Goal: Task Accomplishment & Management: Use online tool/utility

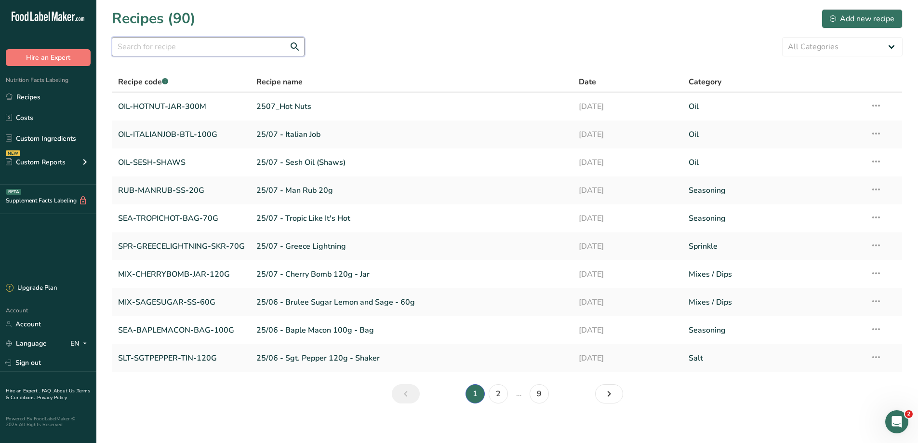
click at [215, 46] on input "text" at bounding box center [208, 46] width 193 height 19
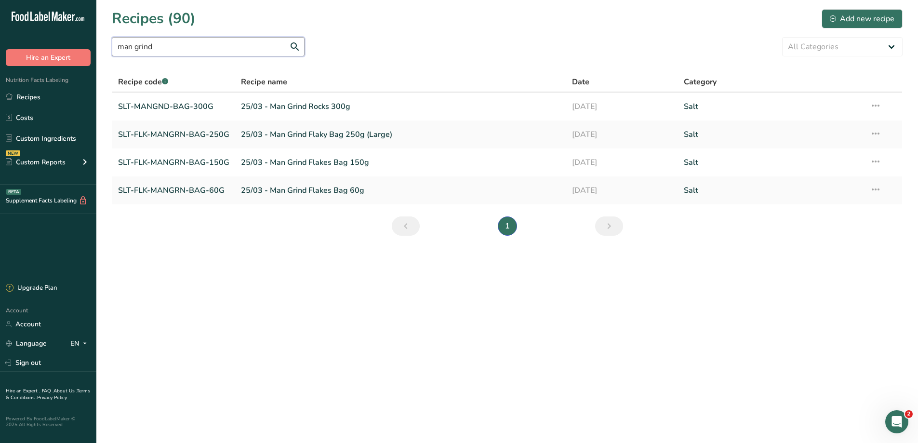
drag, startPoint x: 182, startPoint y: 55, endPoint x: 85, endPoint y: 46, distance: 96.9
click at [85, 46] on div ".a-20{fill:#fff;} Hire an Expert Nutrition Facts Labeling Recipes Costs Custom …" at bounding box center [459, 221] width 918 height 443
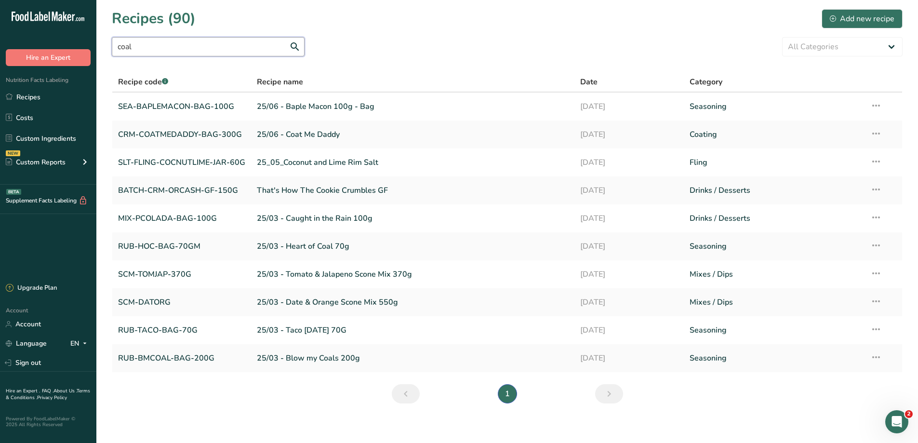
drag, startPoint x: 146, startPoint y: 47, endPoint x: 109, endPoint y: 46, distance: 36.6
click at [109, 46] on section "Recipes (90) Add new recipe coal All Categories Baked Goods [GEOGRAPHIC_DATA] B…" at bounding box center [507, 209] width 822 height 419
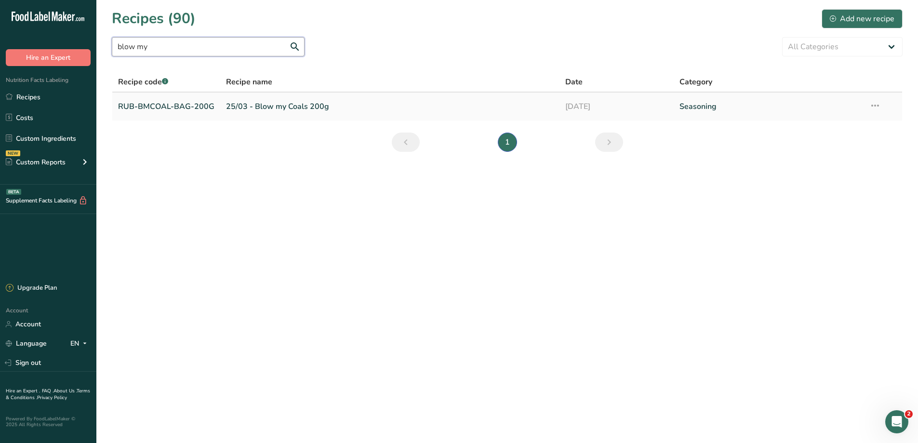
type input "blow my"
click at [258, 108] on link "25/03 - Blow my Coals 200g" at bounding box center [390, 106] width 328 height 20
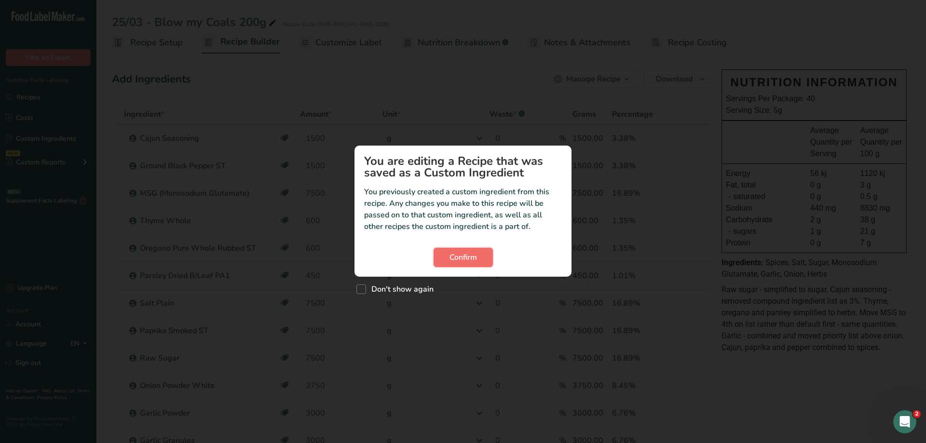
click at [480, 256] on button "Confirm" at bounding box center [462, 257] width 59 height 19
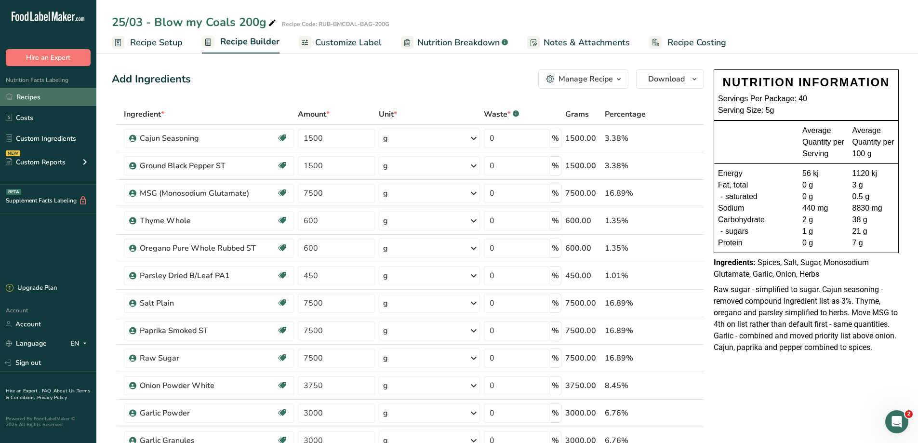
click at [41, 96] on link "Recipes" at bounding box center [48, 97] width 96 height 18
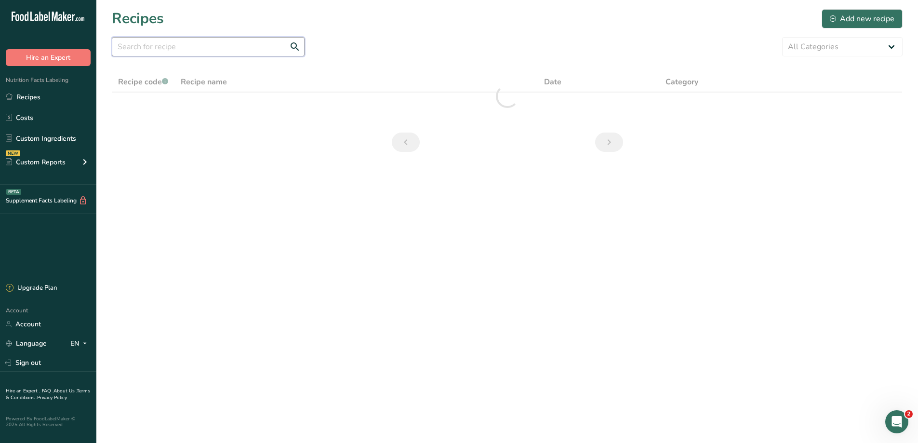
click at [205, 43] on input "text" at bounding box center [208, 46] width 193 height 19
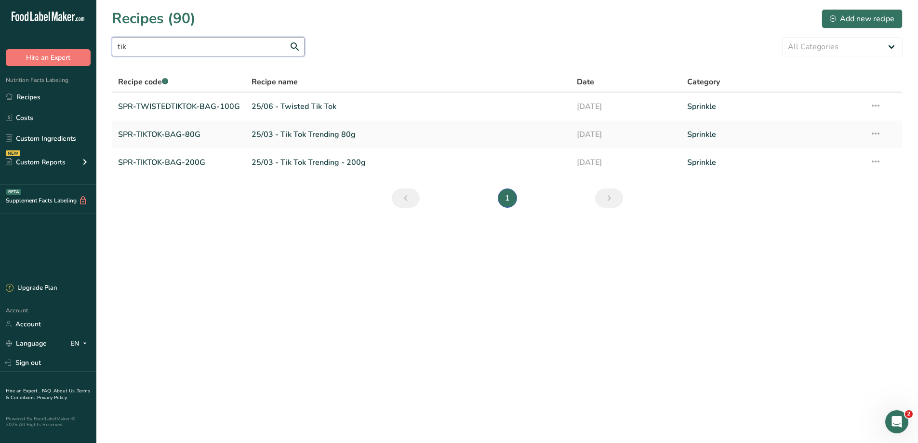
drag, startPoint x: 159, startPoint y: 48, endPoint x: 115, endPoint y: 43, distance: 44.7
click at [115, 43] on input "tik" at bounding box center [208, 46] width 193 height 19
type input "zatar"
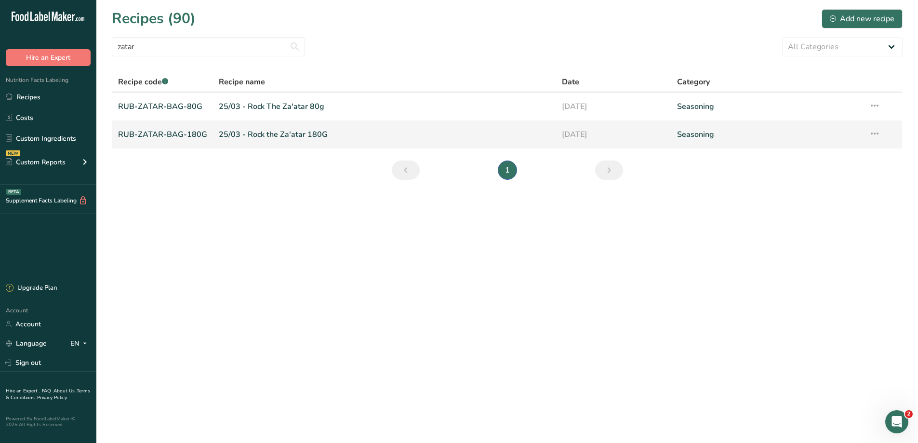
click at [192, 133] on link "RUB-ZATAR-BAG-180G" at bounding box center [162, 134] width 89 height 20
